Goal: Information Seeking & Learning: Learn about a topic

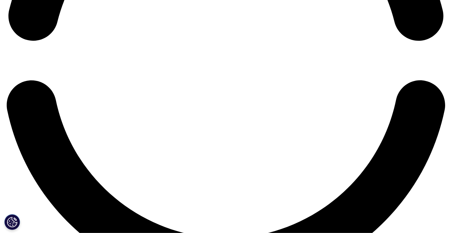
scroll to position [1066, 0]
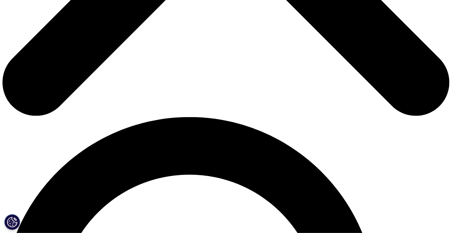
scroll to position [343, 0]
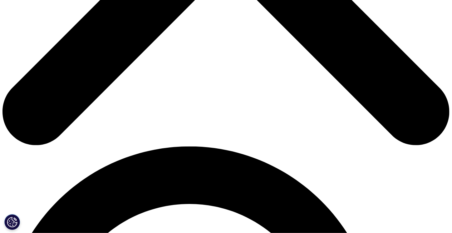
scroll to position [312, 0]
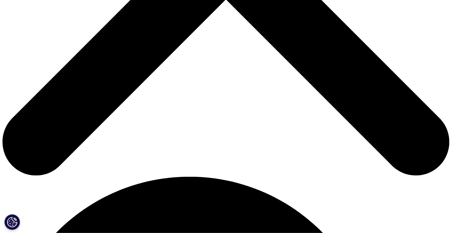
scroll to position [281, 0]
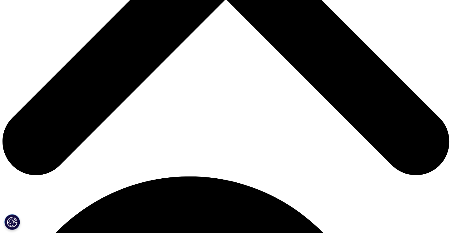
drag, startPoint x: 105, startPoint y: 187, endPoint x: 139, endPoint y: 186, distance: 33.4
drag, startPoint x: 153, startPoint y: 184, endPoint x: 204, endPoint y: 174, distance: 51.8
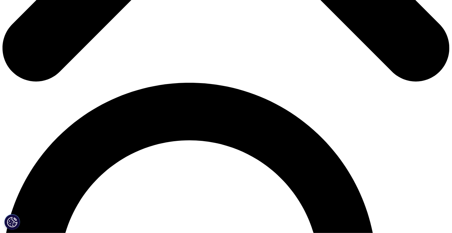
scroll to position [406, 0]
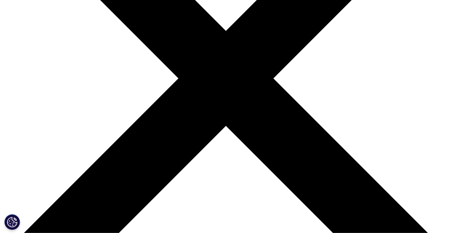
scroll to position [156, 0]
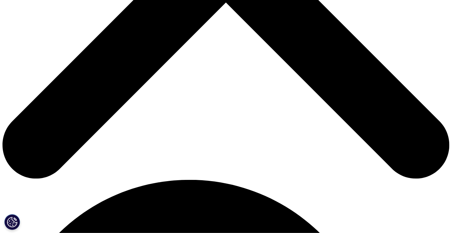
scroll to position [281, 0]
